Goal: Find specific page/section: Find specific page/section

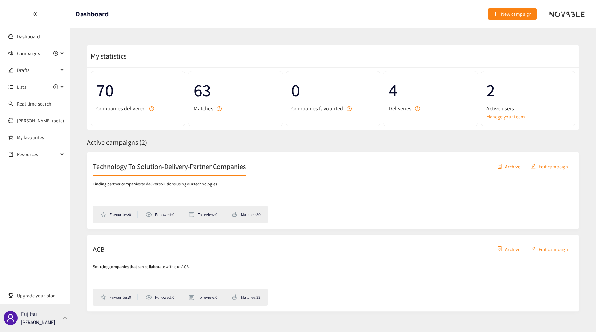
click at [47, 331] on div "Fujitsu [PERSON_NAME]" at bounding box center [35, 318] width 70 height 28
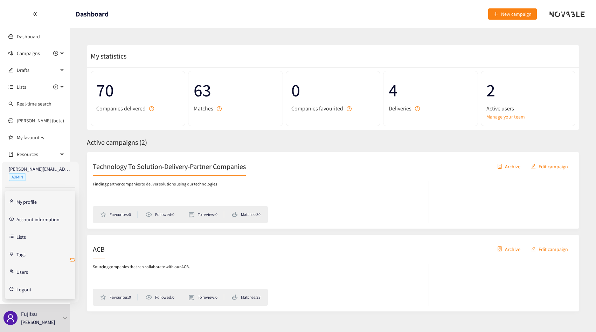
click at [74, 260] on icon "retweet" at bounding box center [72, 259] width 4 height 4
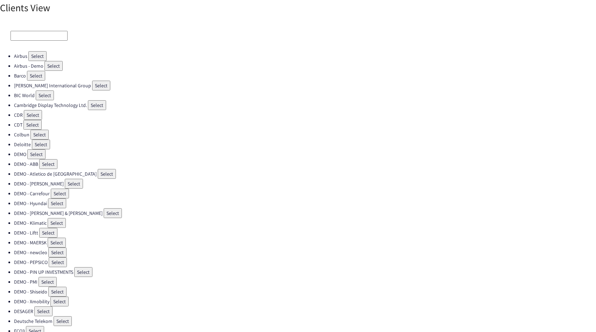
click at [37, 35] on input at bounding box center [39, 36] width 57 height 10
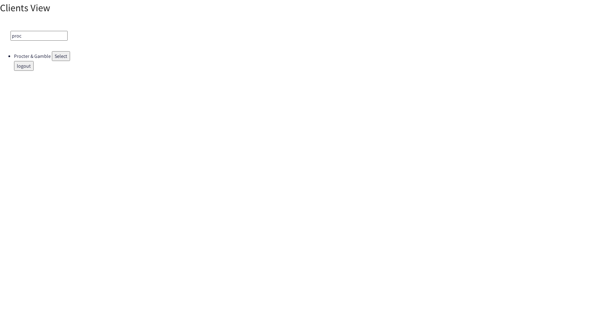
type input "proc"
click at [61, 56] on button "Select" at bounding box center [61, 56] width 18 height 10
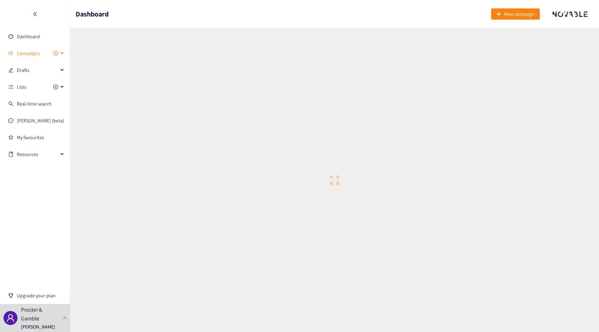
click at [35, 56] on span "Campaigns" at bounding box center [28, 53] width 23 height 14
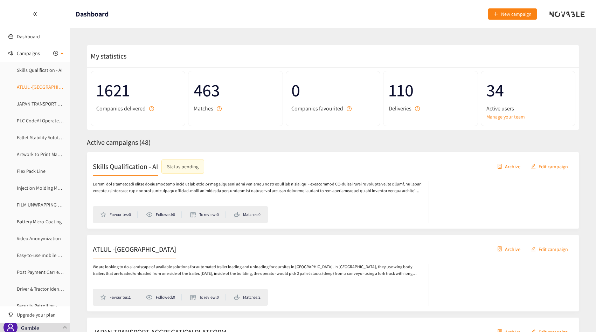
click at [30, 84] on link "ATLUL -[GEOGRAPHIC_DATA]" at bounding box center [46, 87] width 59 height 6
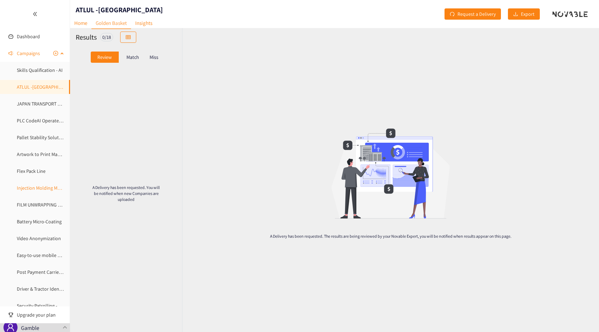
click at [44, 185] on link "Injection Molding Model" at bounding box center [42, 188] width 50 height 6
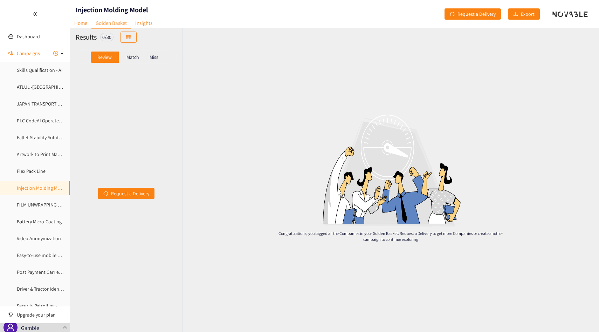
click at [135, 63] on div "Review Match Miss" at bounding box center [126, 56] width 101 height 13
click at [135, 61] on div "Match" at bounding box center [133, 56] width 28 height 11
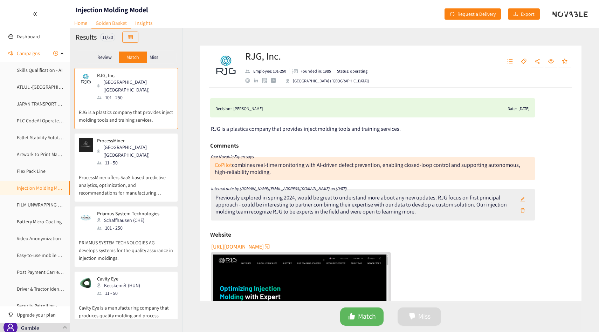
click at [154, 55] on p "Miss" at bounding box center [154, 57] width 9 height 6
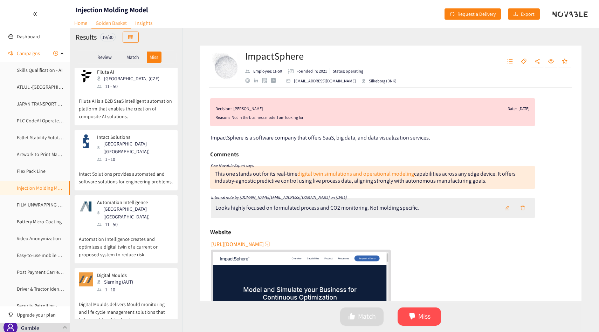
scroll to position [266, 0]
click at [135, 161] on p "Intact Solutions provides automated and software solutions for engineering prob…" at bounding box center [126, 172] width 95 height 22
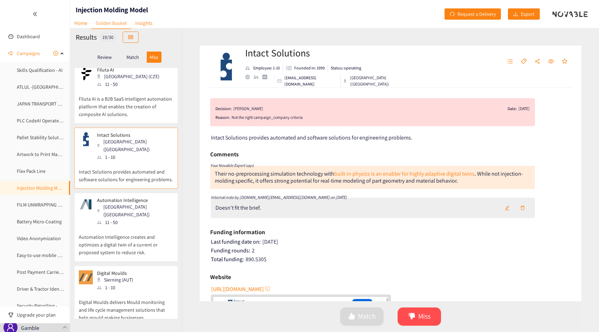
scroll to position [0, 0]
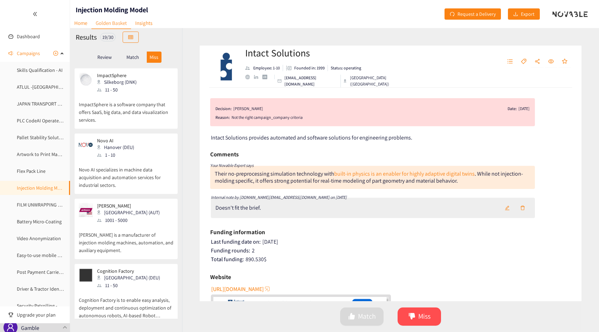
click at [128, 97] on p "ImpactSphere is a software company that offers SaaS, big data, and data visuali…" at bounding box center [126, 109] width 95 height 30
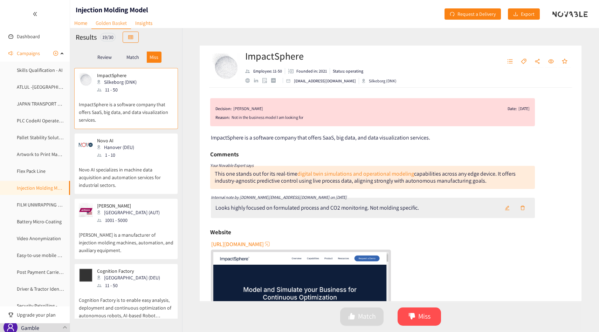
click at [133, 57] on p "Match" at bounding box center [132, 57] width 13 height 6
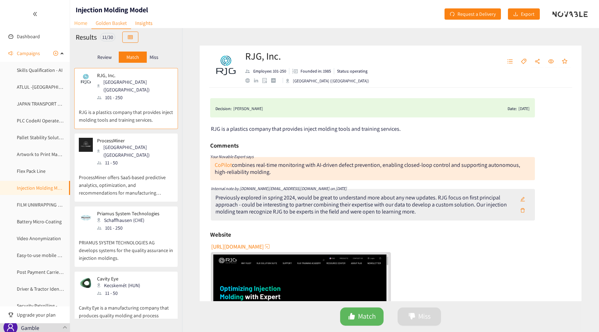
click at [83, 24] on link "Home" at bounding box center [80, 23] width 21 height 11
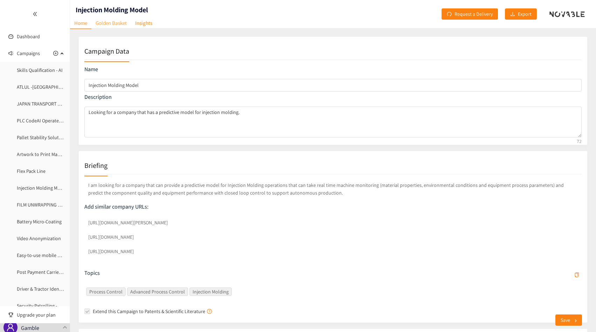
click at [121, 27] on link "Golden Basket" at bounding box center [111, 23] width 40 height 11
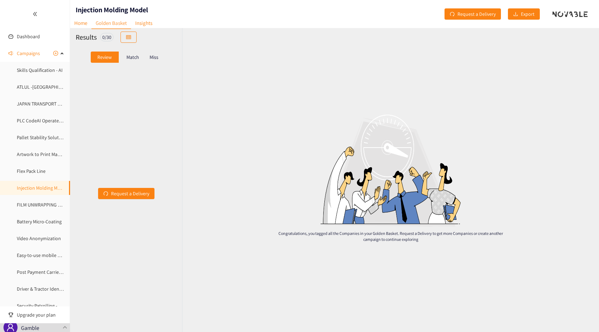
click at [131, 57] on p "Match" at bounding box center [132, 57] width 13 height 6
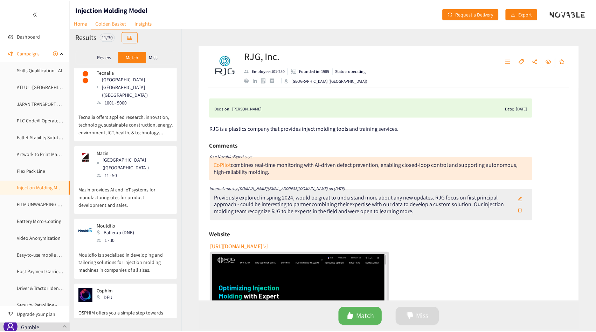
scroll to position [436, 0]
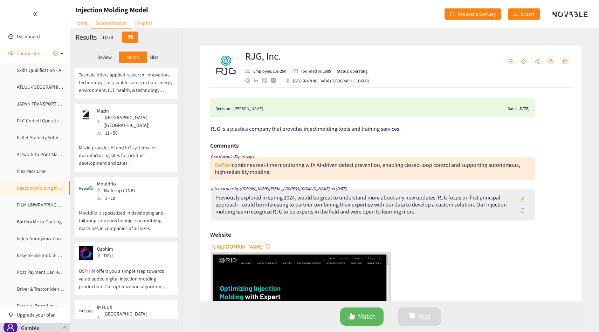
click at [132, 33] on button "button" at bounding box center [130, 37] width 16 height 11
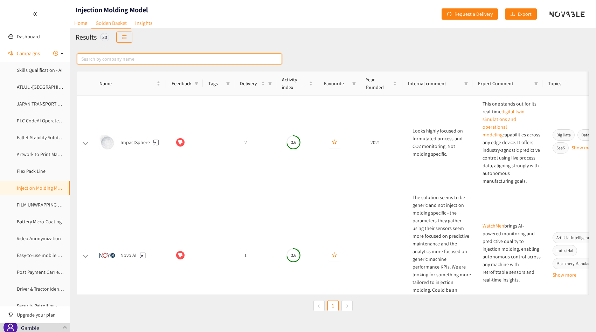
click at [128, 57] on input "text" at bounding box center [179, 58] width 205 height 11
paste input "SensXPERT"
type input "SensXPERT"
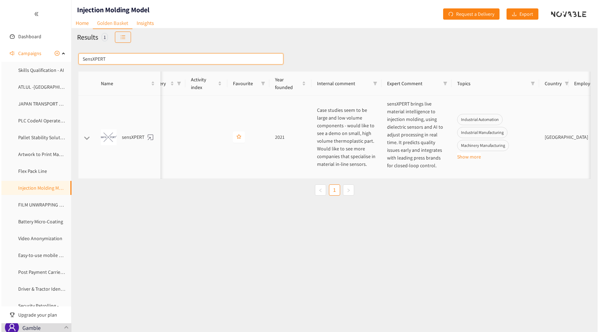
scroll to position [0, 0]
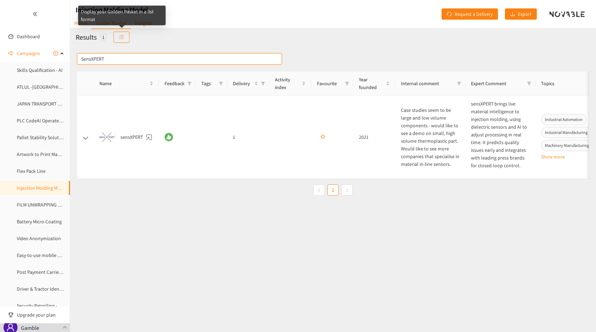
click at [111, 55] on input "SensXPERT" at bounding box center [179, 58] width 205 height 11
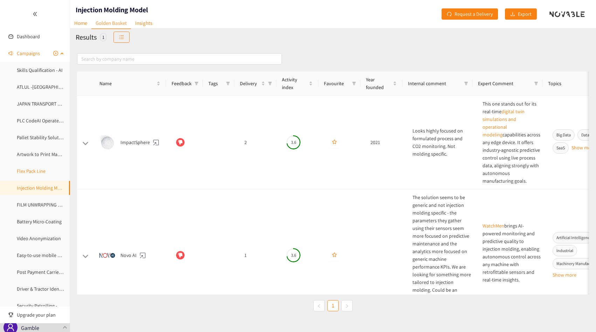
click at [30, 171] on link "Flex Pack Line" at bounding box center [31, 171] width 29 height 6
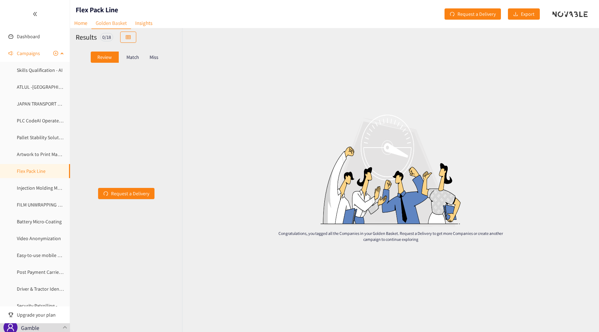
click at [28, 59] on span "Campaigns" at bounding box center [28, 53] width 23 height 14
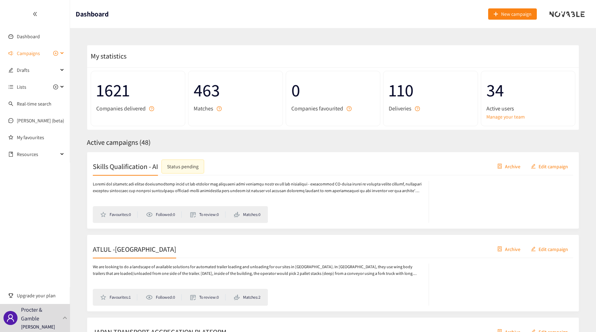
click at [29, 54] on span "Campaigns" at bounding box center [28, 53] width 23 height 14
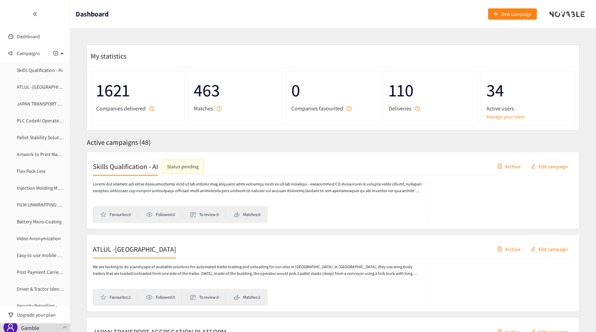
click at [175, 181] on p at bounding box center [257, 187] width 329 height 13
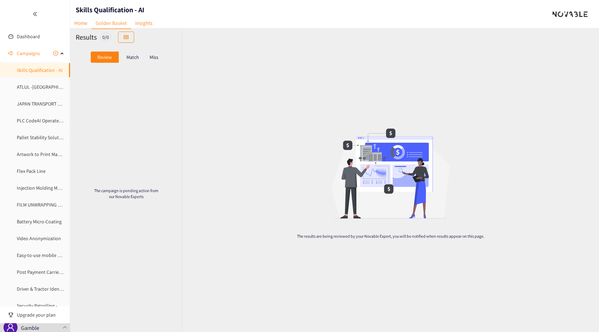
click at [140, 56] on div "Match" at bounding box center [133, 56] width 28 height 11
click at [158, 56] on p "Miss" at bounding box center [154, 57] width 9 height 6
click at [30, 104] on link "JAPAN TRANSPORT AGGREGATION PLATFORM" at bounding box center [64, 104] width 94 height 6
